Goal: Transaction & Acquisition: Purchase product/service

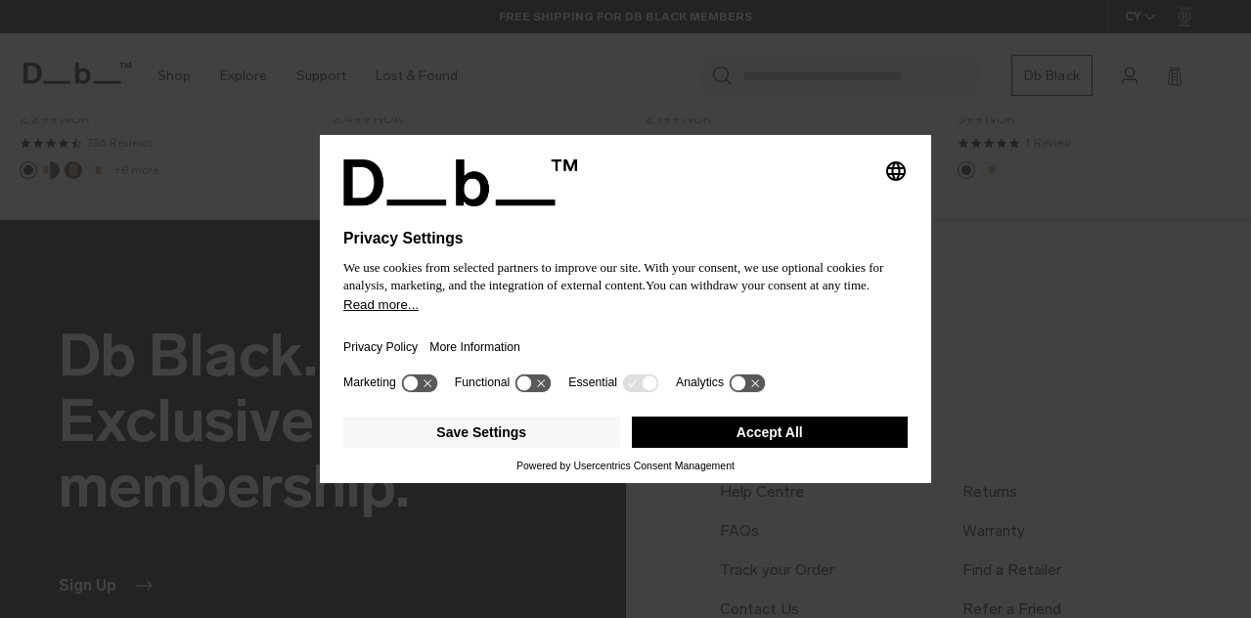
scroll to position [1710, 0]
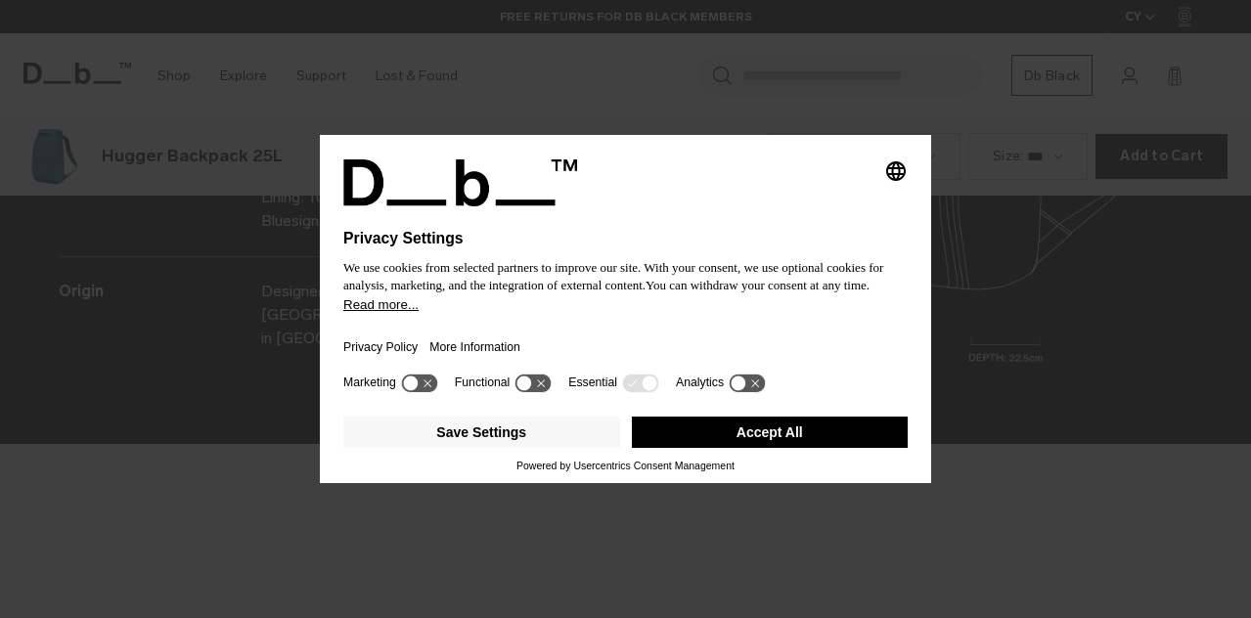
scroll to position [2473, 0]
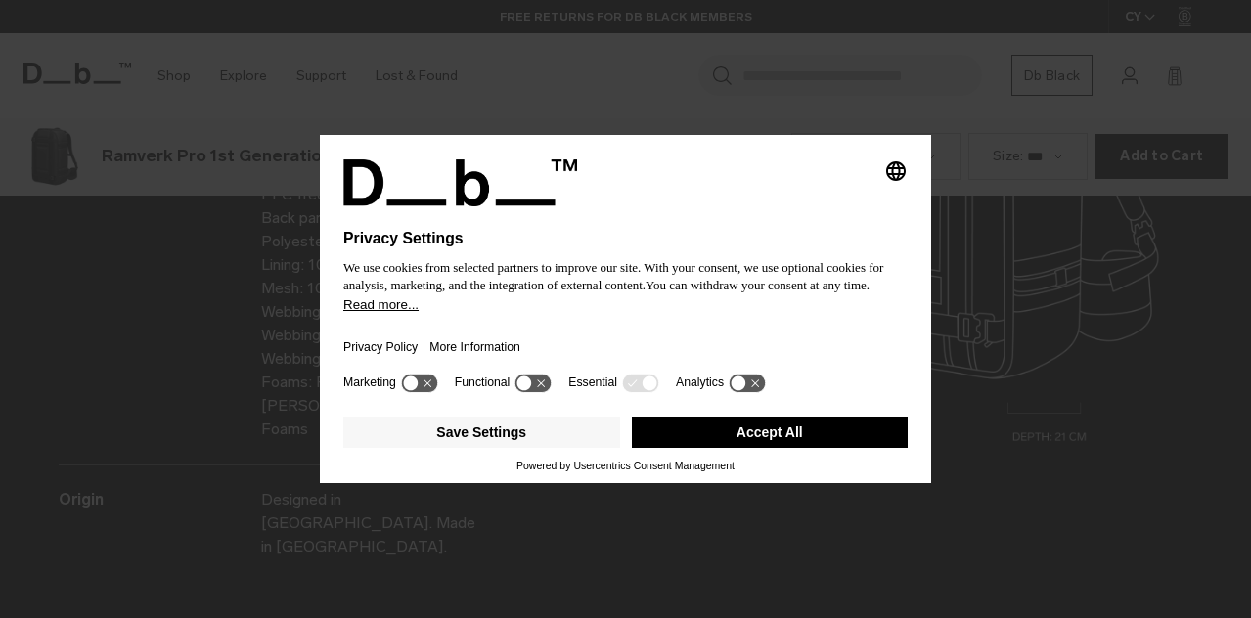
scroll to position [2473, 0]
